Goal: Find contact information

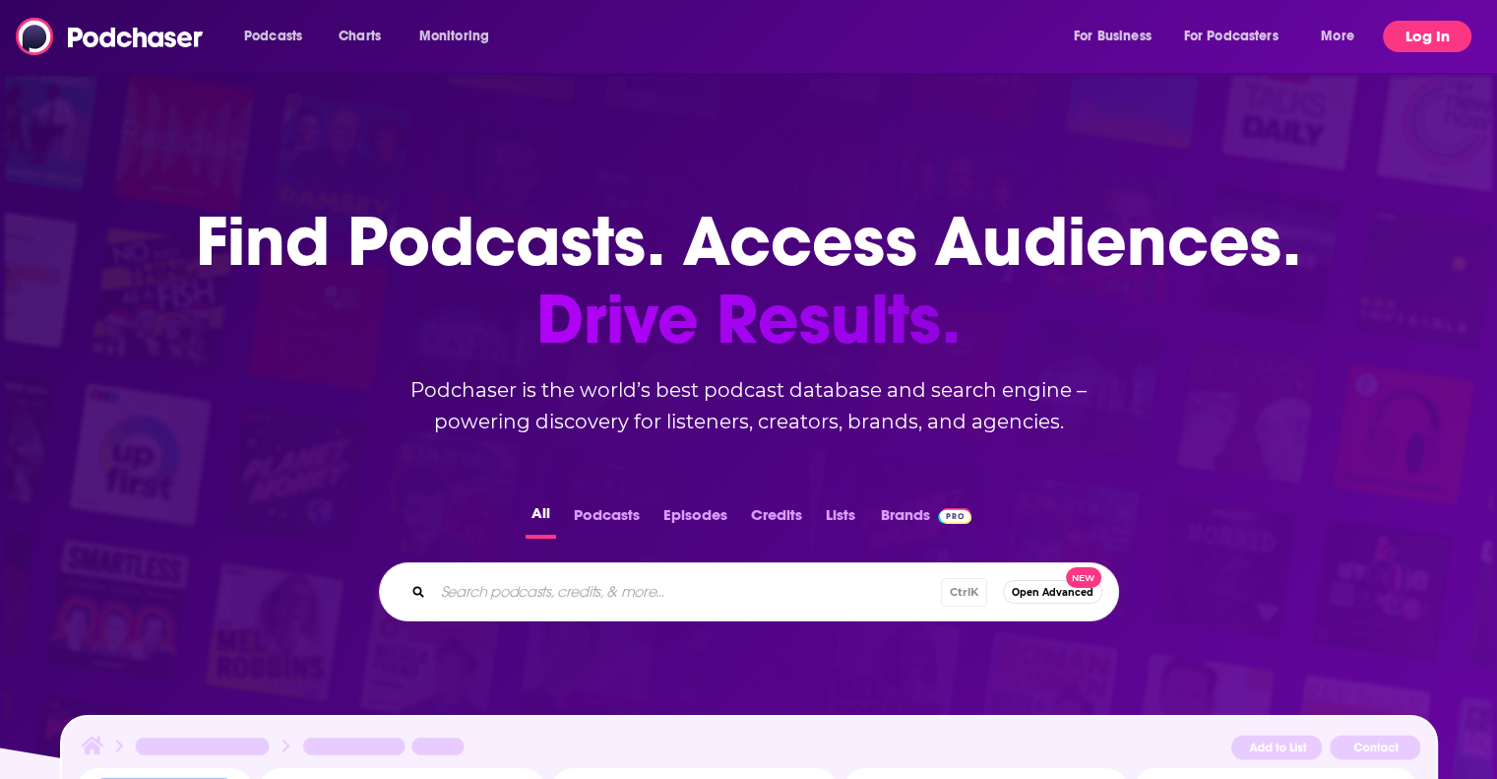
click at [1461, 27] on button "Log In" at bounding box center [1427, 37] width 89 height 32
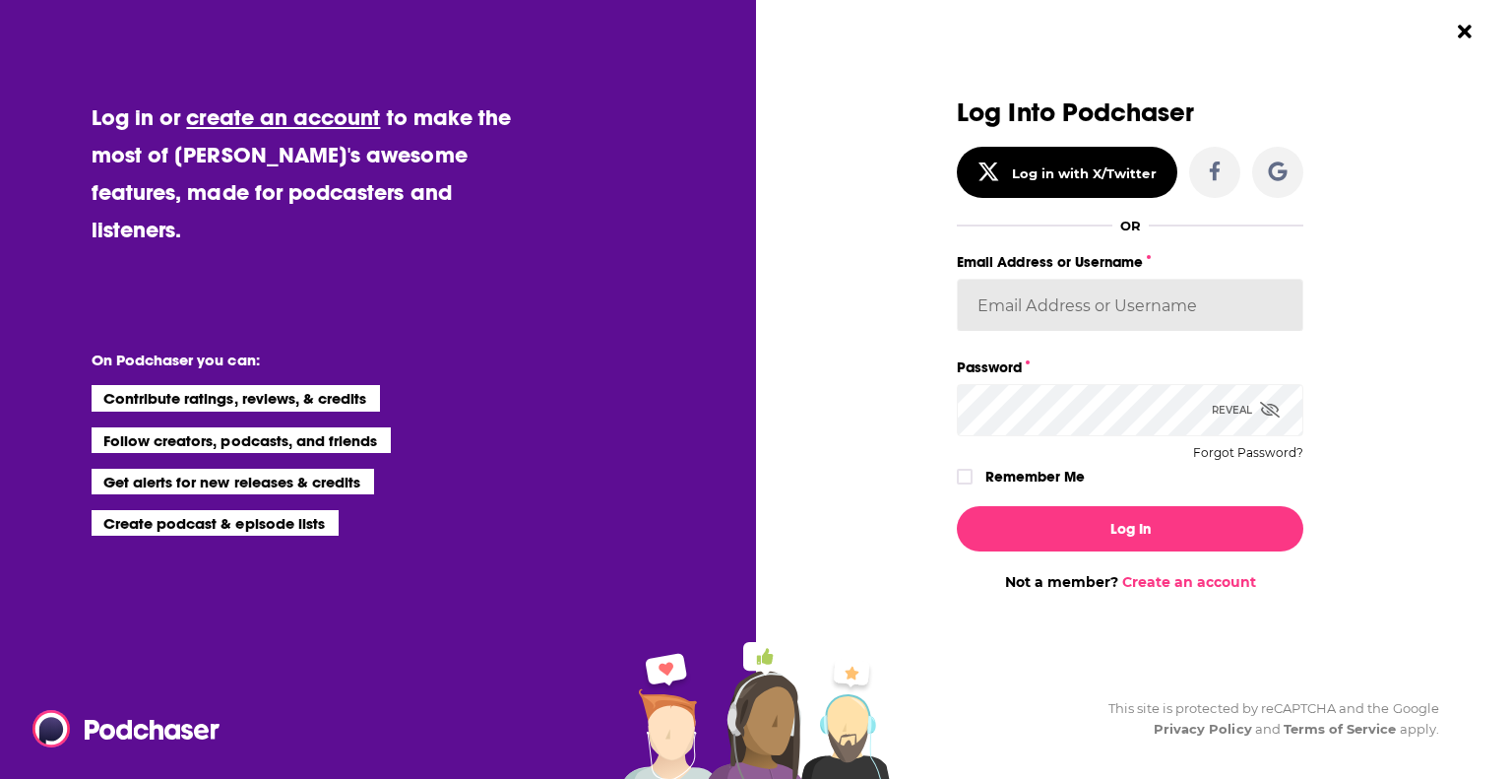
click at [1099, 313] on input "Email Address or Username" at bounding box center [1130, 305] width 347 height 53
type input "[EMAIL_ADDRESS][DOMAIN_NAME]"
click at [957, 506] on button "Log In" at bounding box center [1130, 528] width 347 height 45
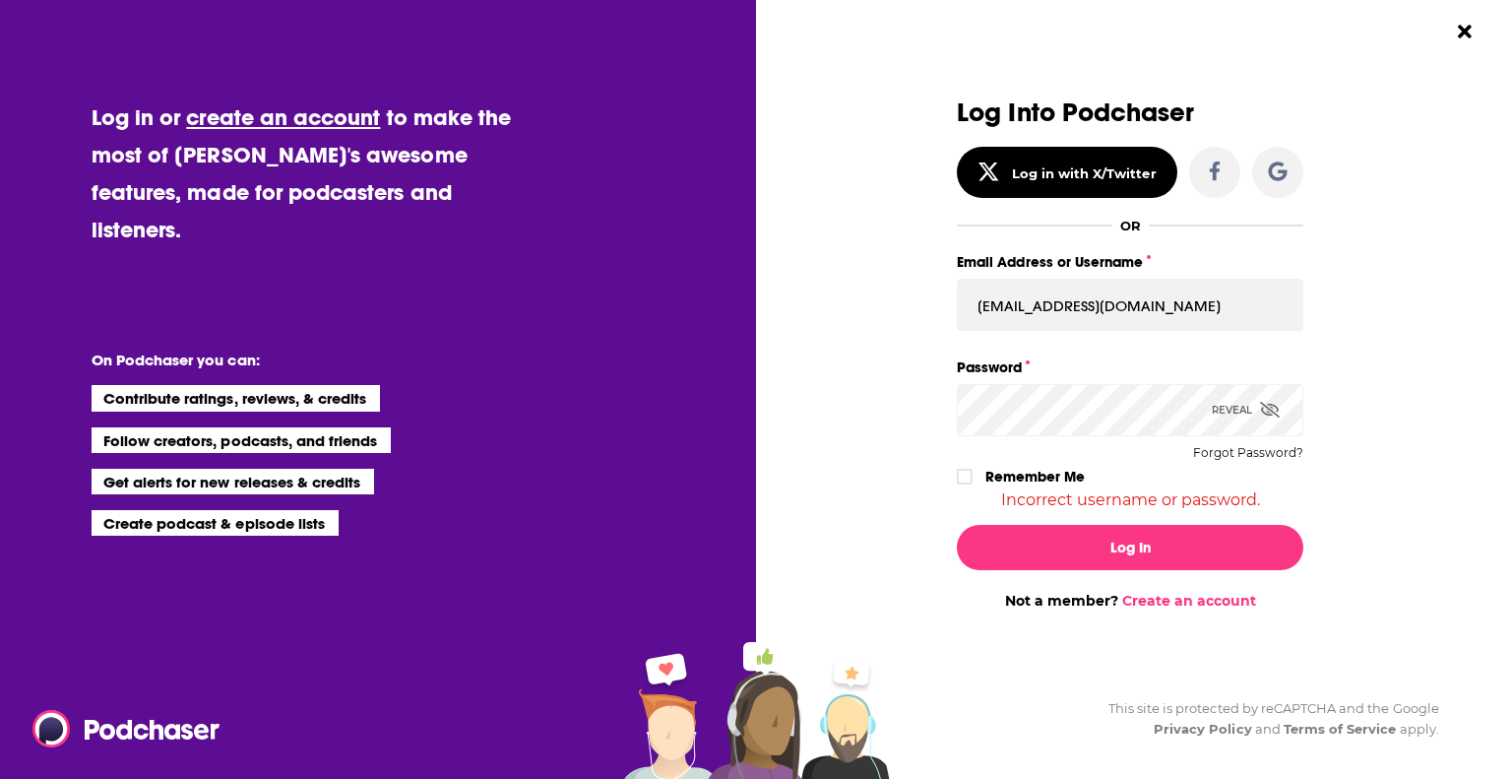
click at [1267, 412] on icon "Dialog" at bounding box center [1270, 410] width 20 height 16
click at [965, 472] on icon "Dialog" at bounding box center [965, 477] width 12 height 12
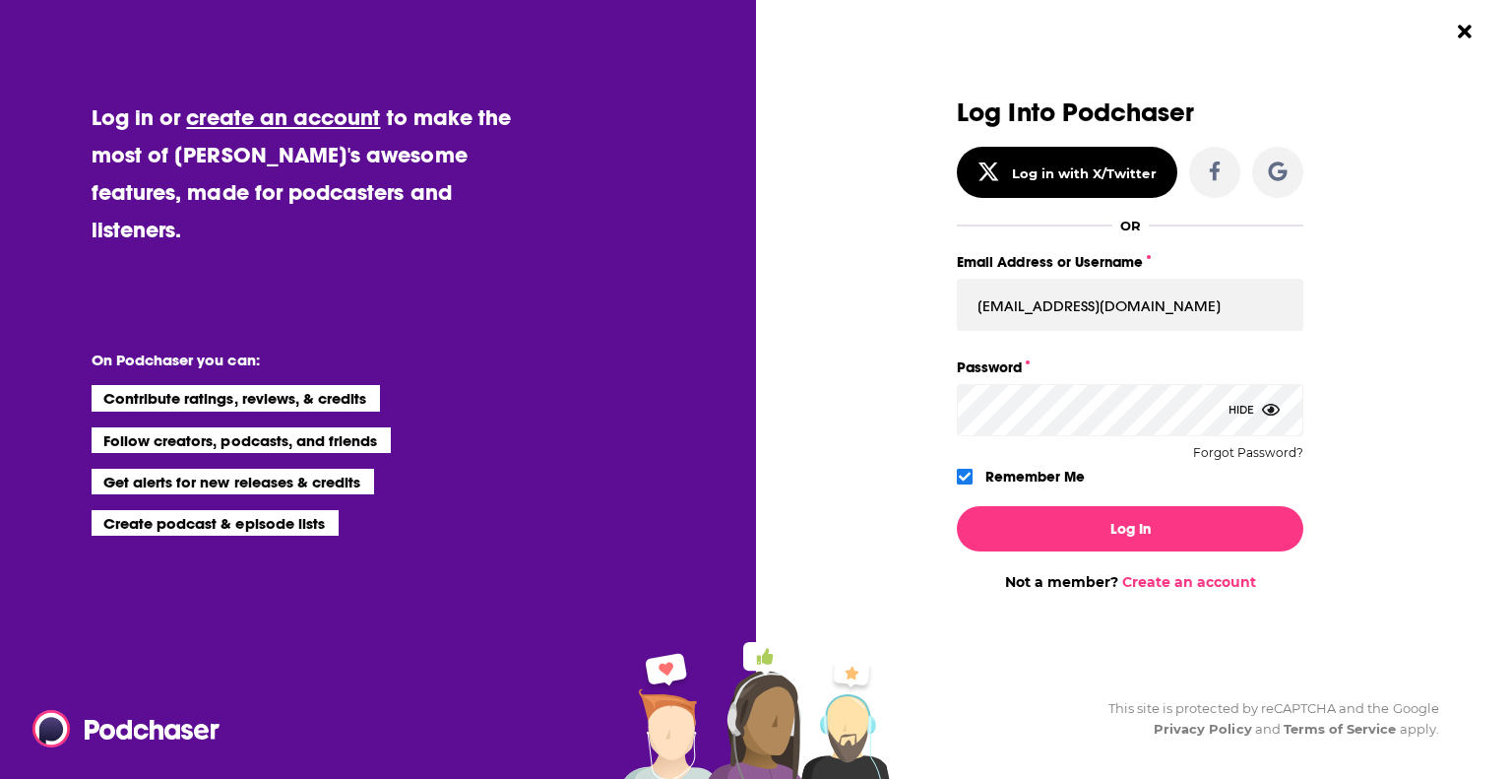
click at [957, 506] on button "Log In" at bounding box center [1130, 528] width 347 height 45
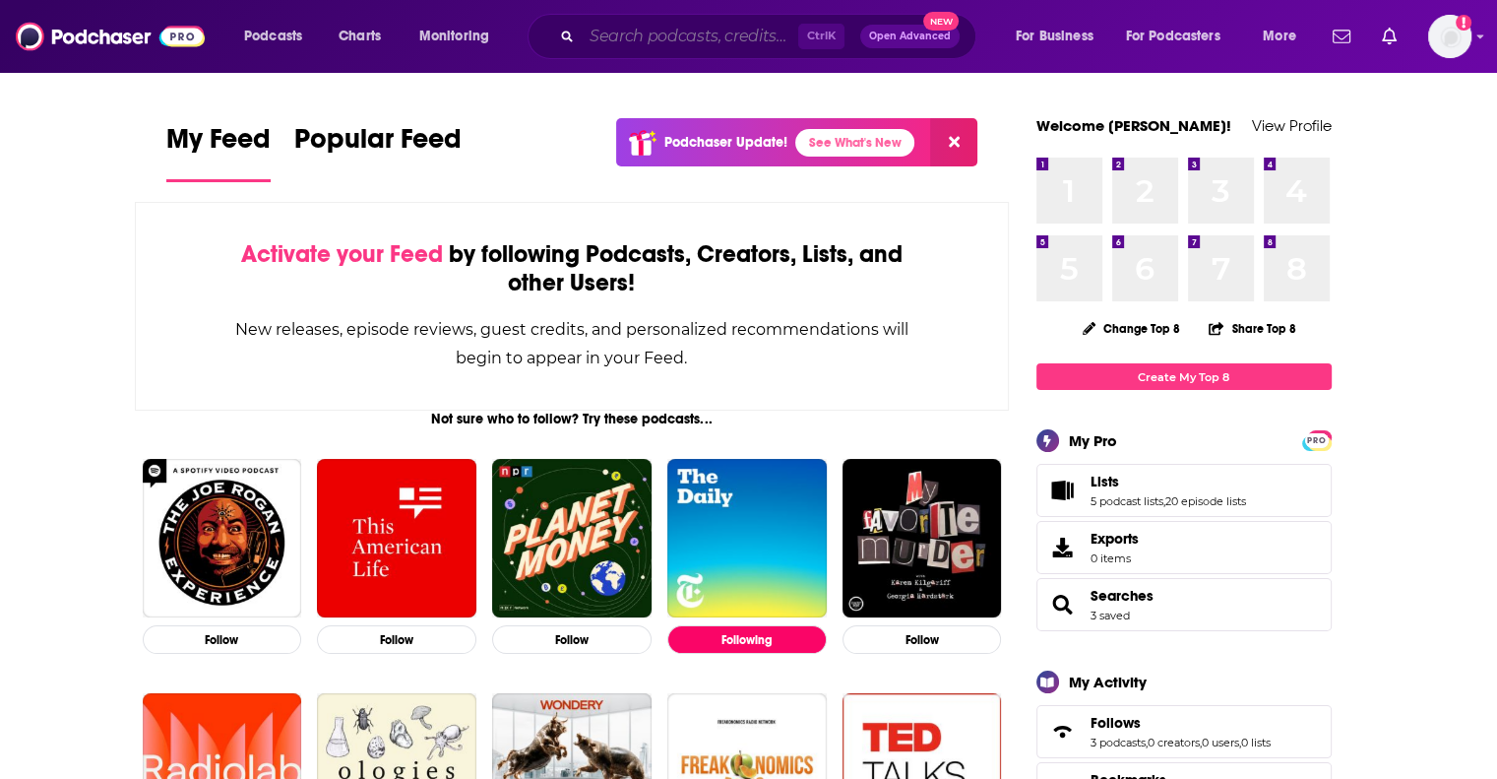
click at [659, 38] on input "Search podcasts, credits, & more..." at bounding box center [690, 37] width 217 height 32
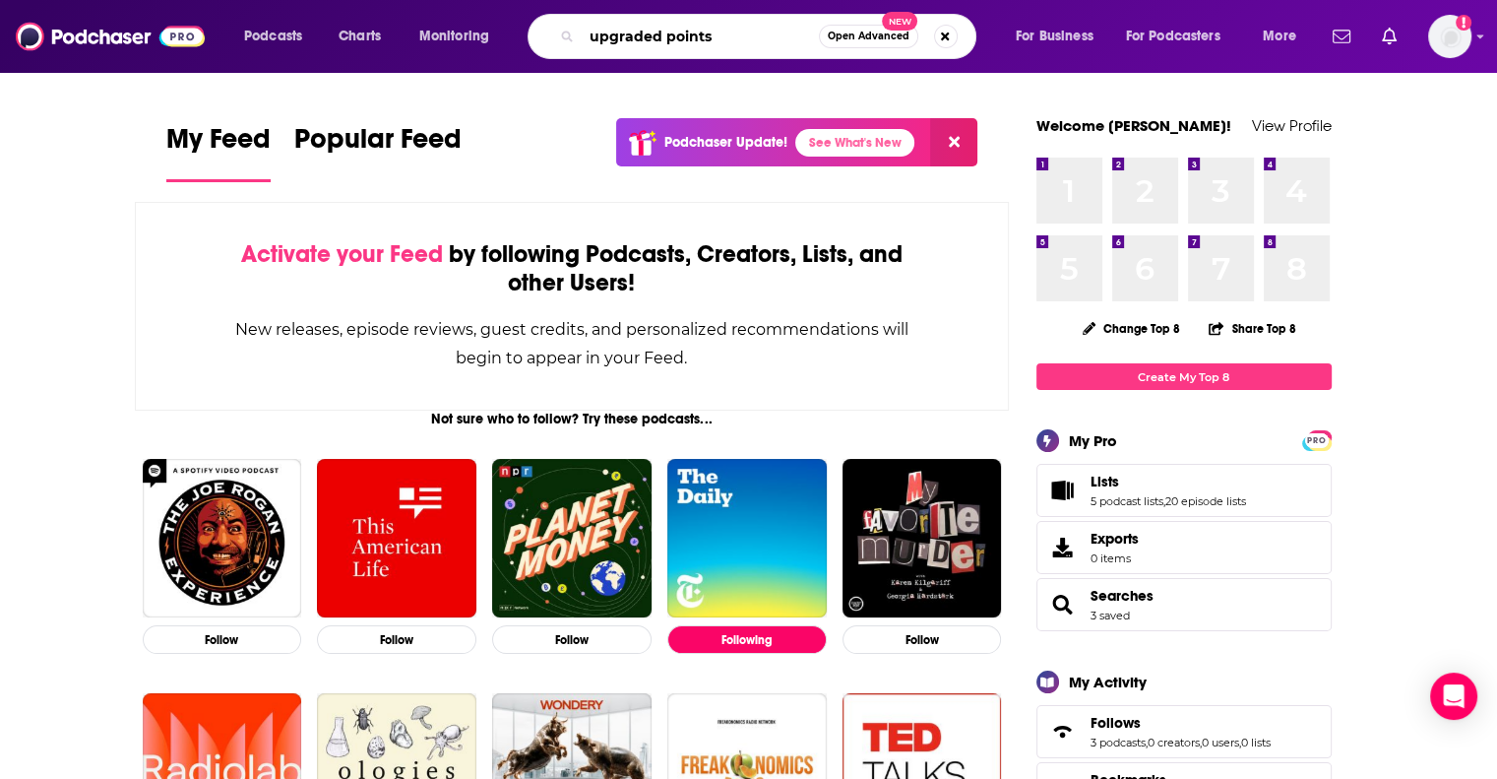
type input "upgraded points"
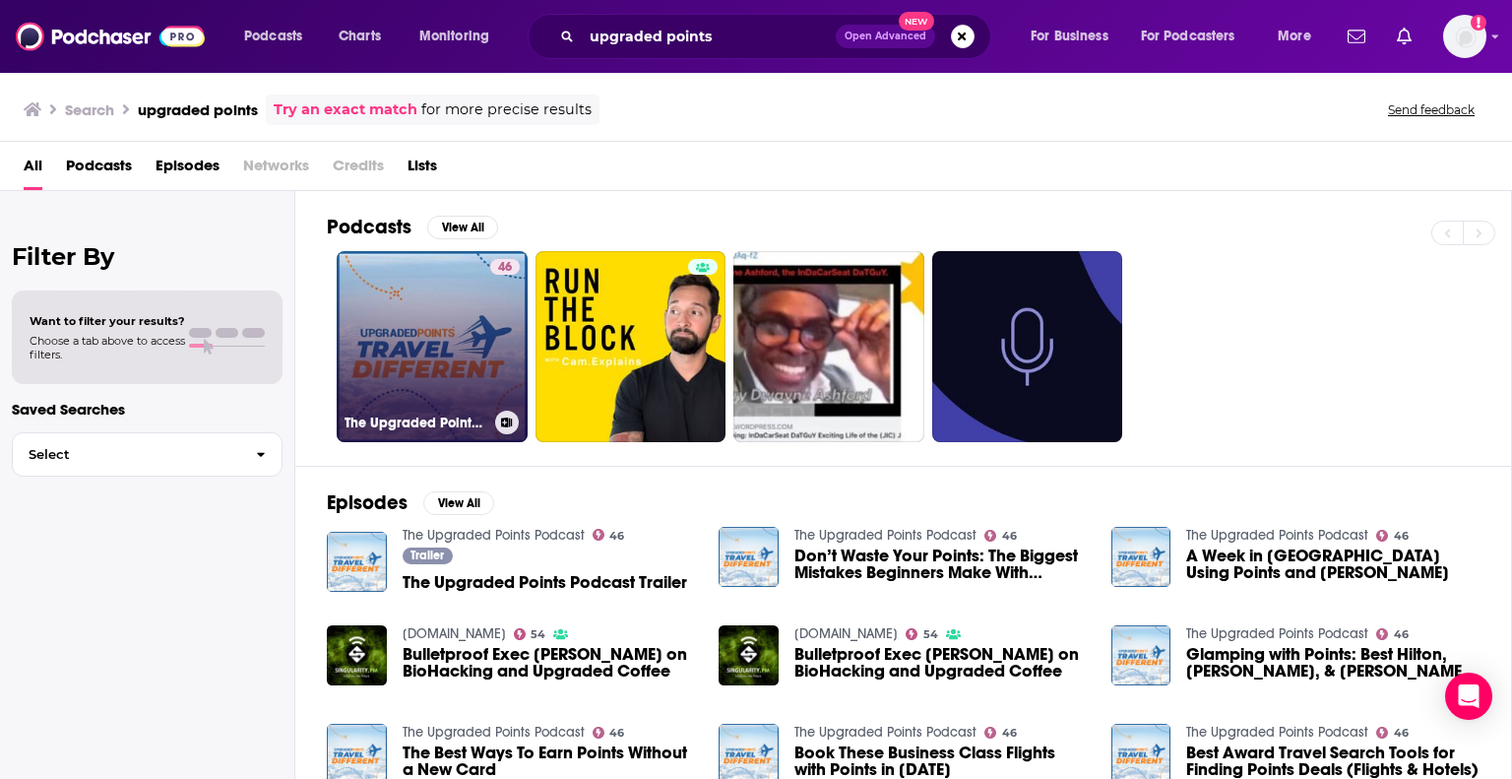
click at [432, 369] on link "46 The Upgraded Points Podcast" at bounding box center [432, 346] width 191 height 191
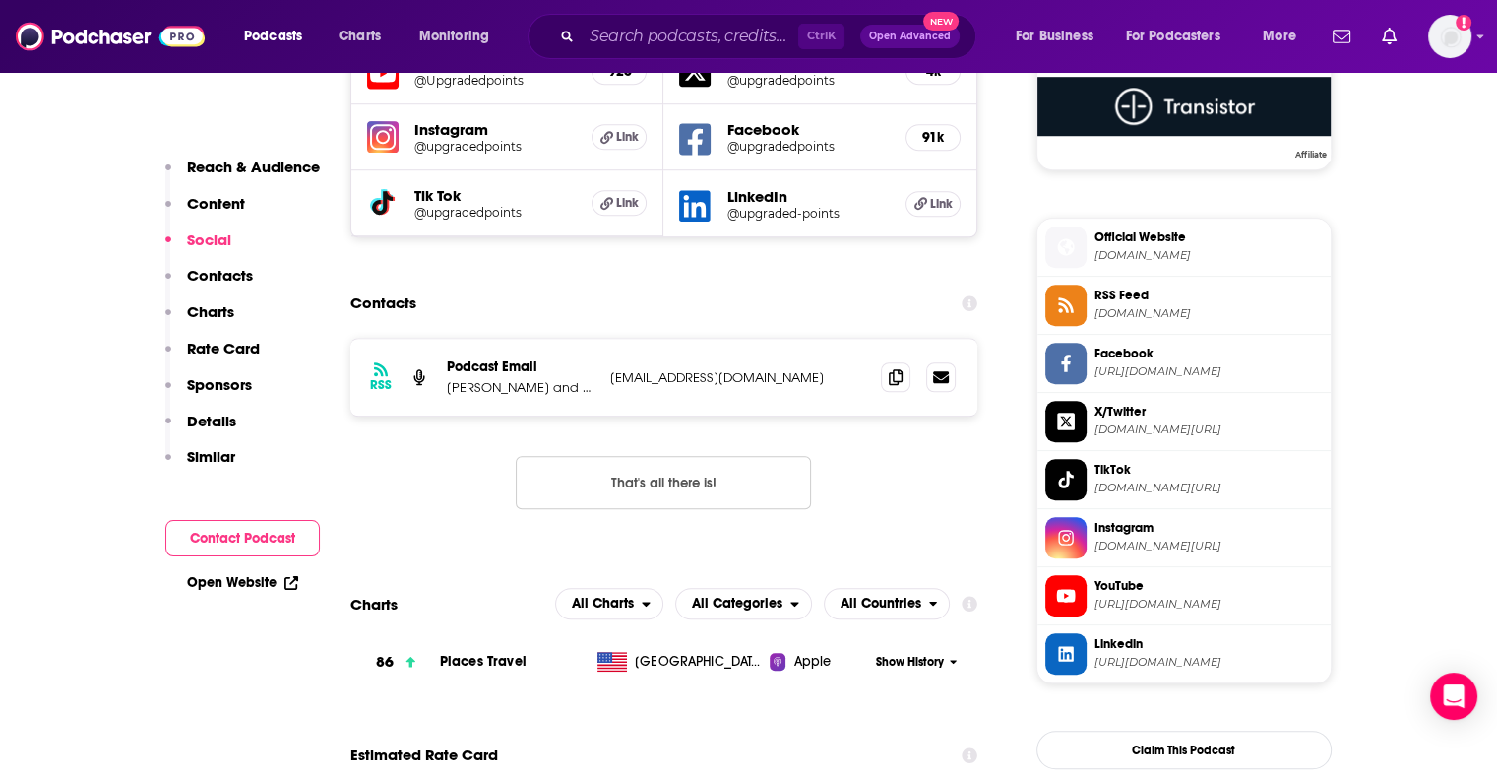
scroll to position [1477, 0]
click at [504, 392] on p "[PERSON_NAME] and [PERSON_NAME]" at bounding box center [521, 386] width 148 height 17
click at [708, 378] on p "[EMAIL_ADDRESS][DOMAIN_NAME]" at bounding box center [738, 376] width 256 height 17
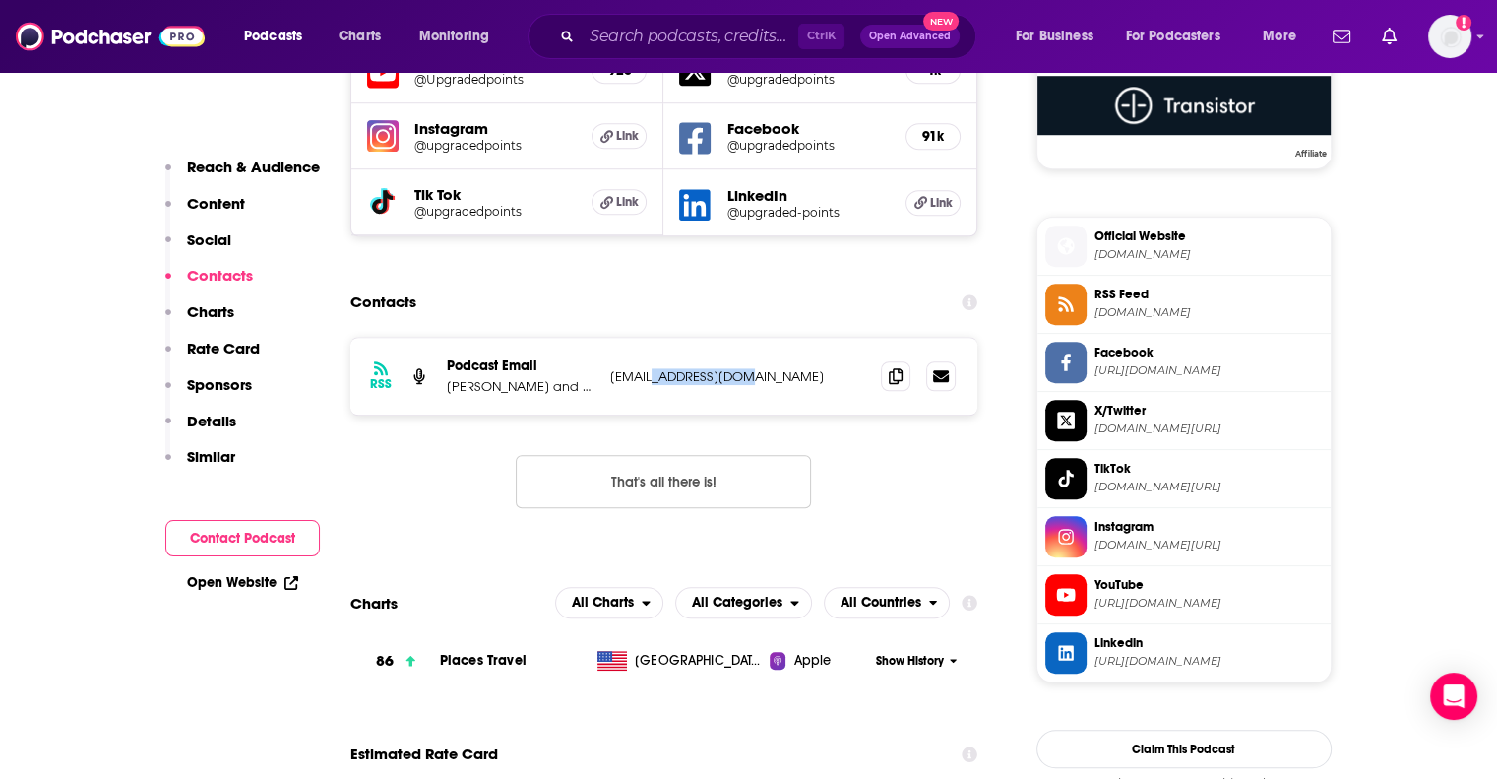
click at [708, 378] on p "[EMAIL_ADDRESS][DOMAIN_NAME]" at bounding box center [738, 376] width 256 height 17
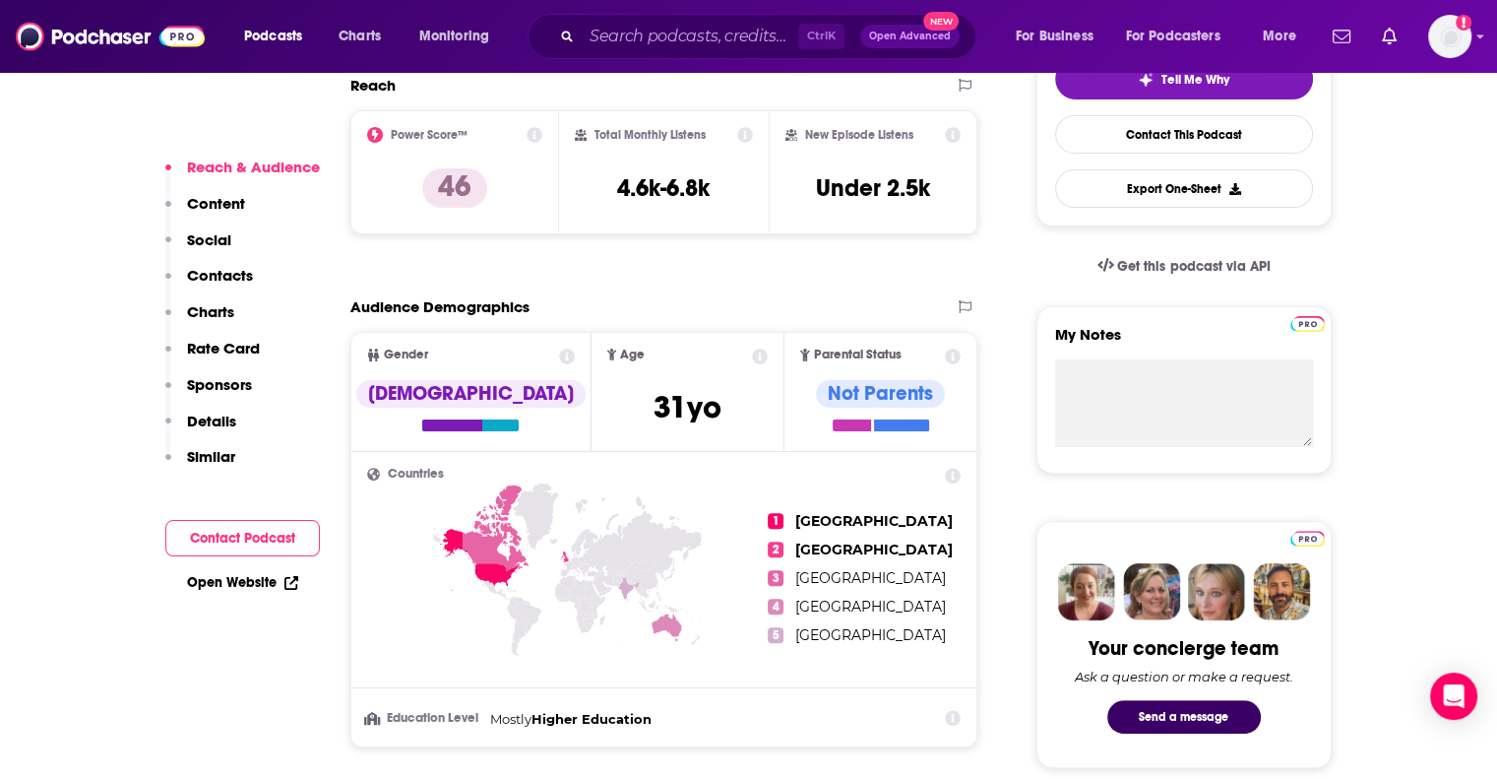
scroll to position [0, 0]
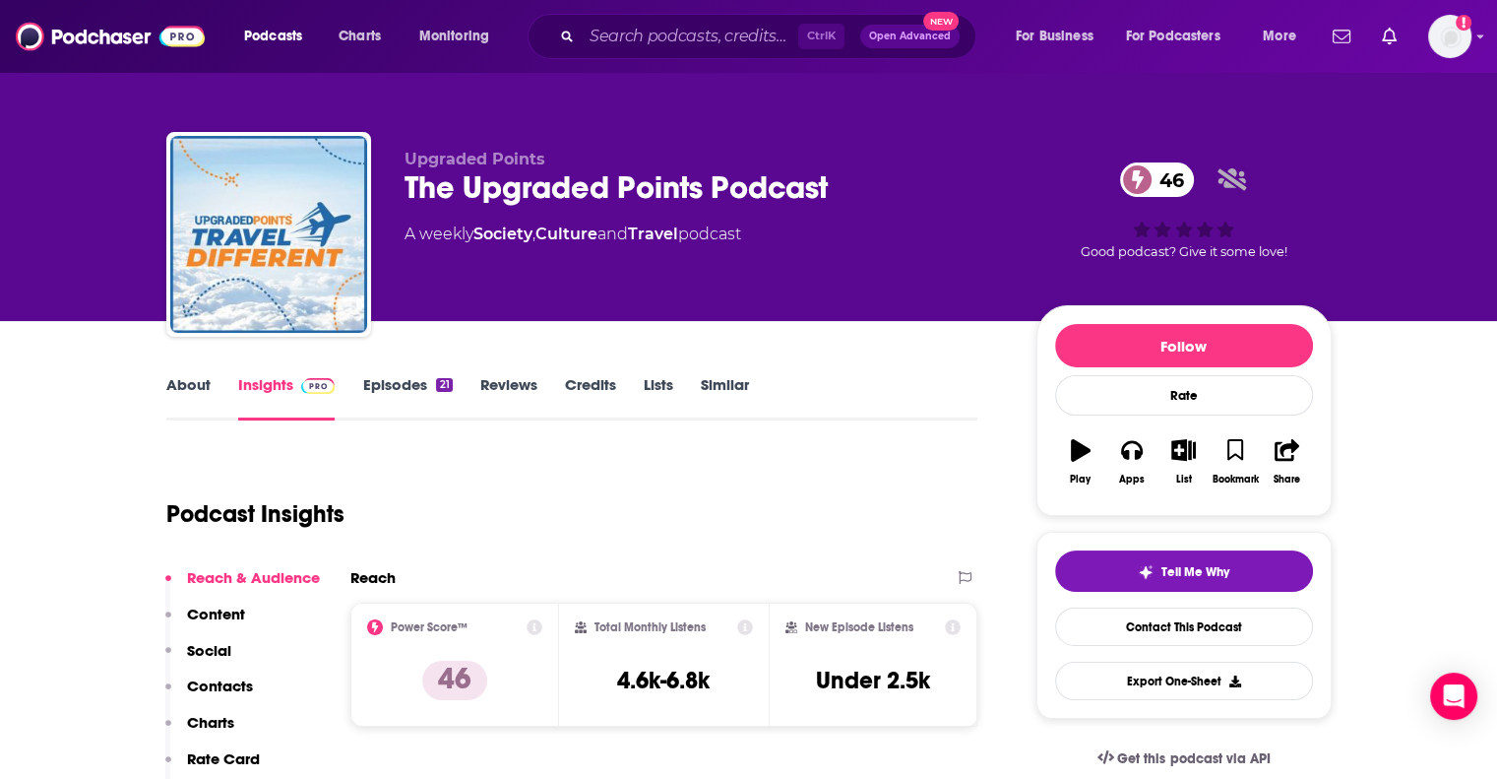
click at [193, 394] on link "About" at bounding box center [188, 397] width 44 height 45
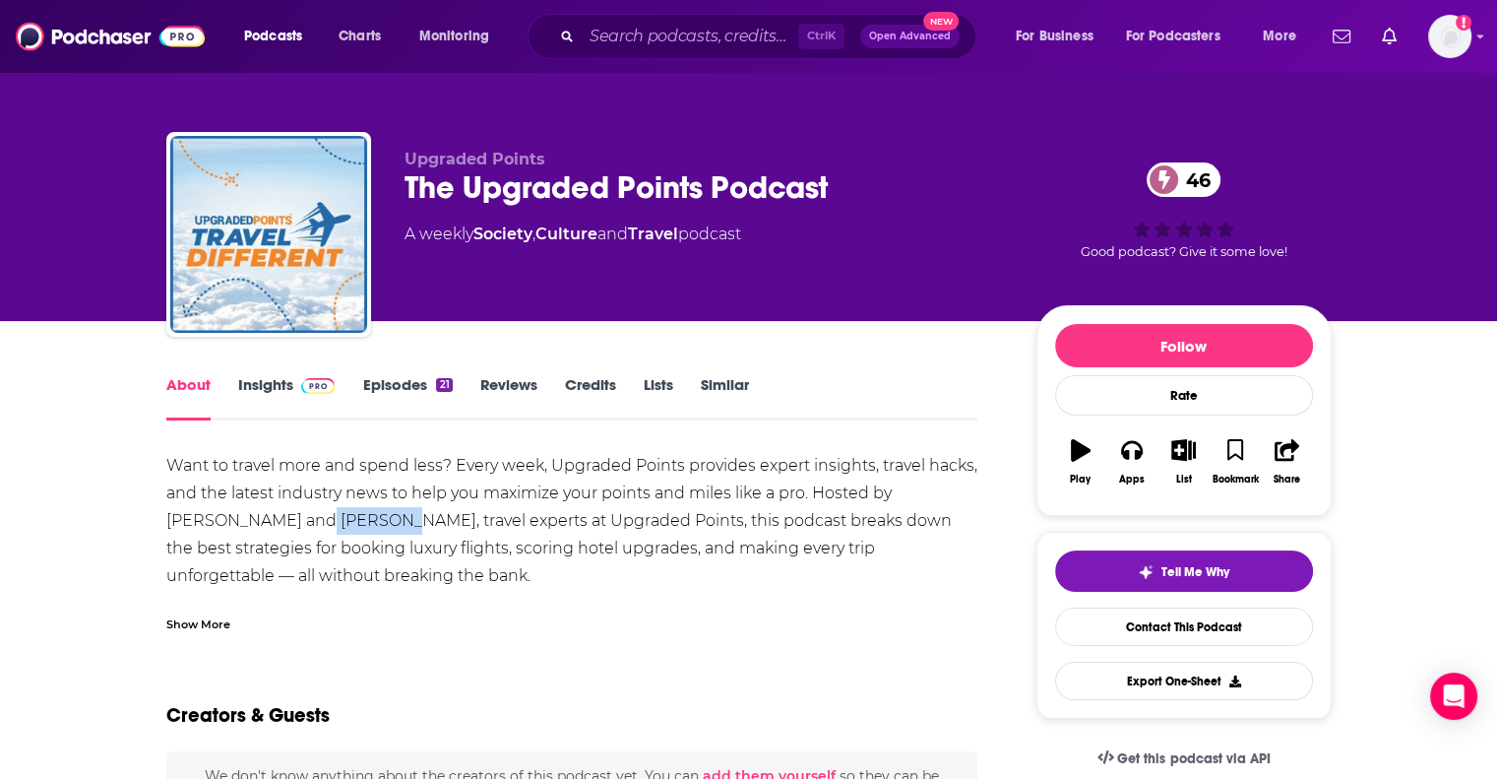
drag, startPoint x: 264, startPoint y: 521, endPoint x: 330, endPoint y: 522, distance: 66.0
click at [330, 522] on div "Want to travel more and spend less? Every week, Upgraded Points provides expert…" at bounding box center [572, 631] width 812 height 358
drag, startPoint x: 812, startPoint y: 501, endPoint x: 894, endPoint y: 492, distance: 82.2
click at [823, 499] on div "Want to travel more and spend less? Every week, Upgraded Points provides expert…" at bounding box center [572, 631] width 812 height 358
drag, startPoint x: 898, startPoint y: 484, endPoint x: 224, endPoint y: 526, distance: 674.6
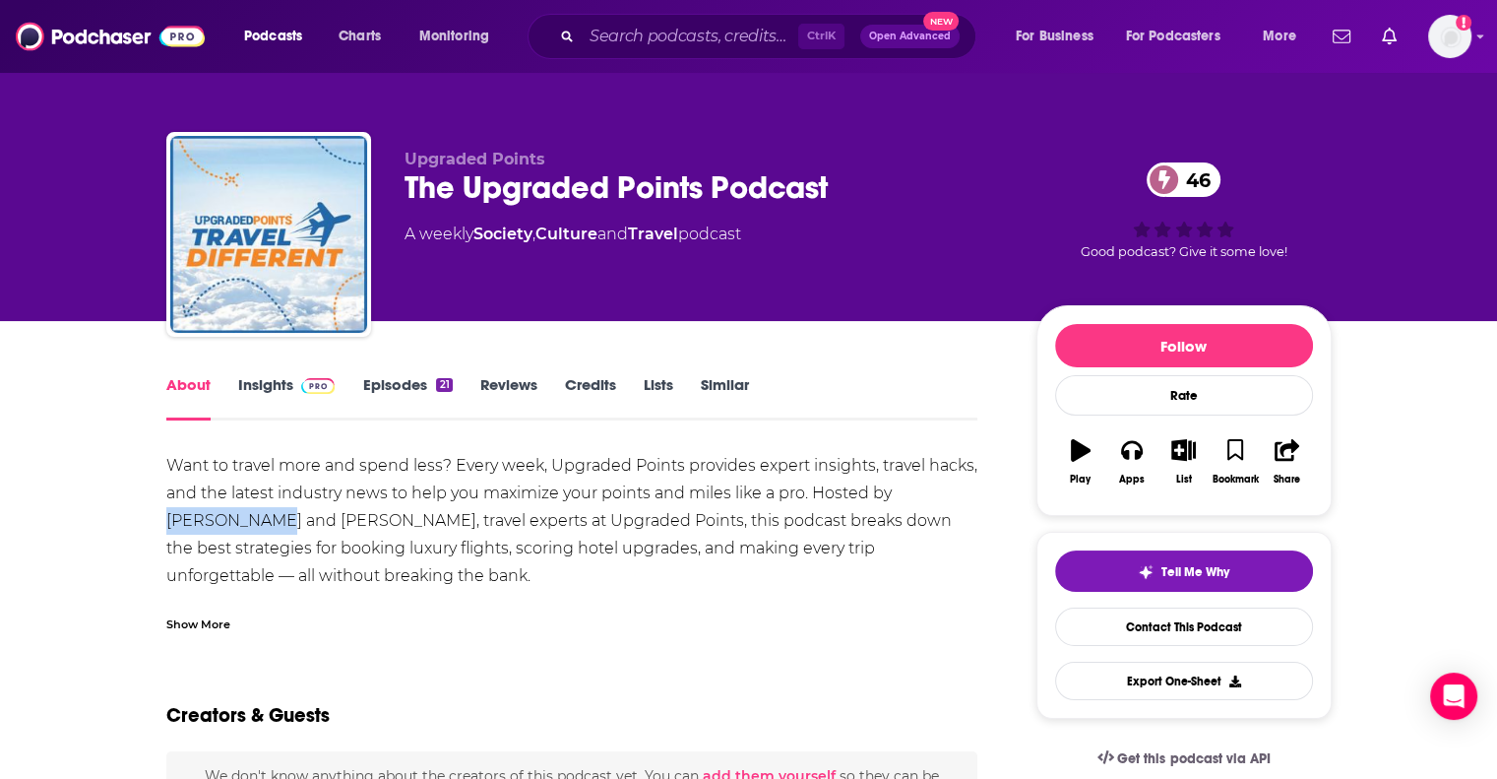
click at [224, 526] on div "Want to travel more and spend less? Every week, Upgraded Points provides expert…" at bounding box center [572, 631] width 812 height 358
copy div "[PERSON_NAME]"
click at [319, 382] on img at bounding box center [318, 386] width 34 height 16
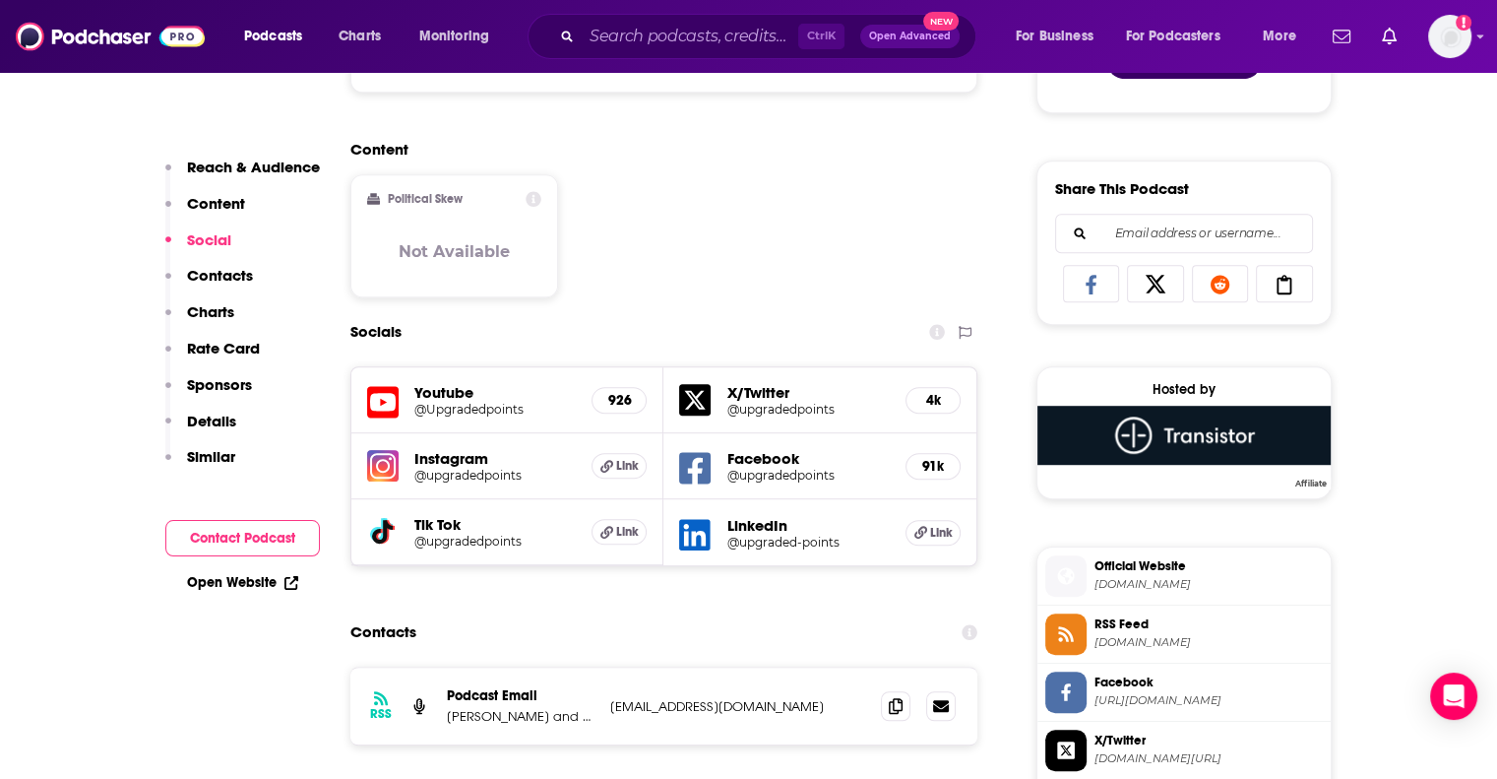
scroll to position [1181, 0]
